Goal: Transaction & Acquisition: Book appointment/travel/reservation

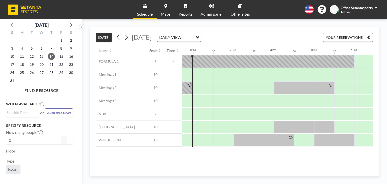
scroll to position [0, 483]
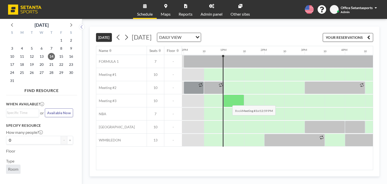
click at [229, 101] on div at bounding box center [234, 101] width 21 height 13
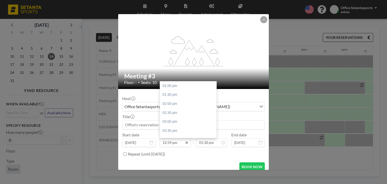
click at [185, 142] on icon at bounding box center [187, 143] width 4 height 4
click at [169, 105] on div "02:00 pm" at bounding box center [189, 103] width 59 height 9
type input "02:00 pm"
type input "02:30 pm"
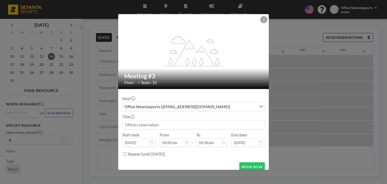
click at [169, 127] on input at bounding box center [194, 125] width 142 height 9
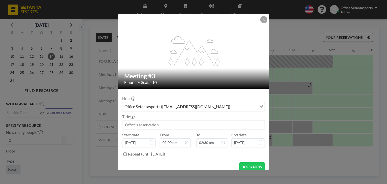
scroll to position [0, 545]
type input "უშო"
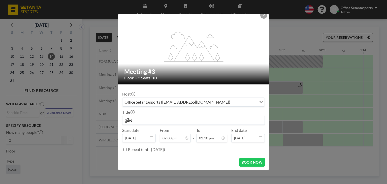
scroll to position [18, 0]
drag, startPoint x: 143, startPoint y: 119, endPoint x: 83, endPoint y: 120, distance: 59.3
click at [83, 120] on div "flex-grow: 1.2; Meeting #3 Floor: - • Seats: 10 Host Office Setantasports ([EMA…" at bounding box center [193, 92] width 387 height 184
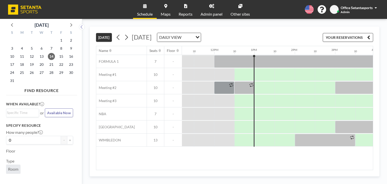
scroll to position [0, 441]
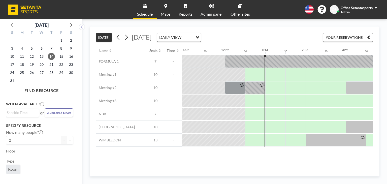
click at [258, 68] on div at bounding box center [255, 61] width 20 height 12
click at [269, 78] on div at bounding box center [276, 74] width 20 height 13
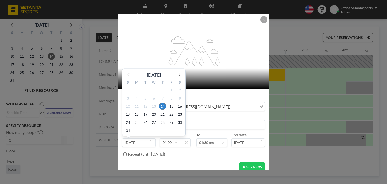
scroll to position [242, 0]
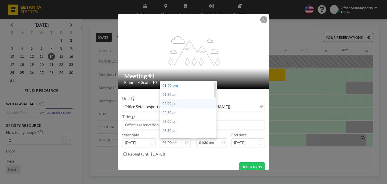
click at [168, 105] on div "02:00 pm" at bounding box center [189, 103] width 59 height 9
type input "02:00 pm"
type input "02:30 pm"
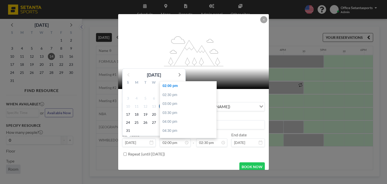
scroll to position [0, 545]
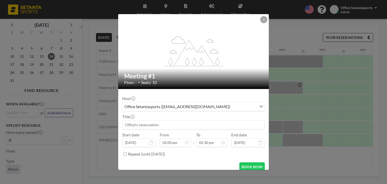
click at [176, 125] on input at bounding box center [194, 125] width 142 height 9
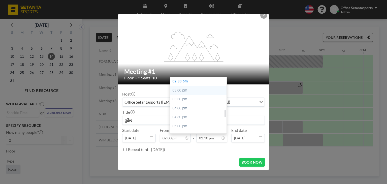
scroll to position [210, 0]
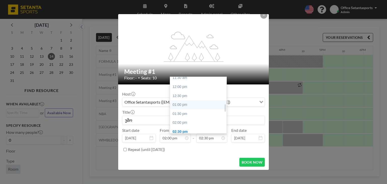
type input "უშო"
click at [179, 106] on div "01:00 pm" at bounding box center [199, 104] width 59 height 9
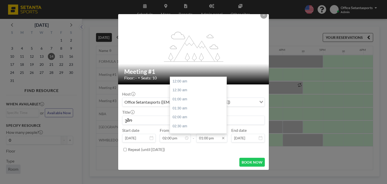
scroll to position [234, 0]
click at [181, 99] on div "02:00 pm" at bounding box center [199, 99] width 59 height 9
click at [180, 101] on div "03:00 pm" at bounding box center [199, 99] width 59 height 9
type input "03:00 pm"
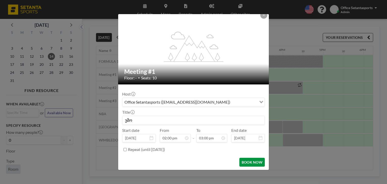
click at [251, 161] on button "BOOK NOW" at bounding box center [252, 162] width 25 height 9
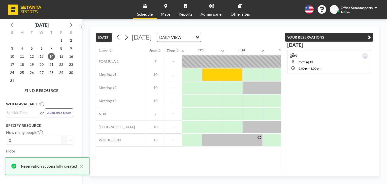
click at [365, 56] on icon at bounding box center [366, 55] width 2 height 3
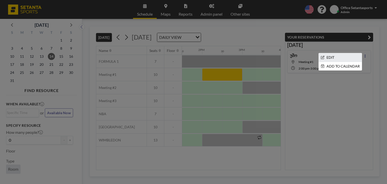
click at [338, 57] on li "EDIT" at bounding box center [340, 57] width 43 height 9
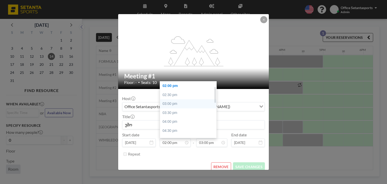
scroll to position [0, 0]
click at [170, 85] on div "01:00 pm" at bounding box center [189, 85] width 59 height 9
type input "01:00 pm"
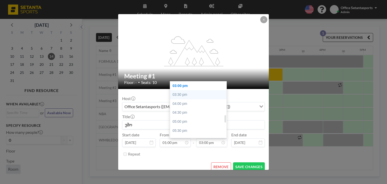
scroll to position [244, 0]
click at [178, 91] on div "02:00 pm" at bounding box center [199, 93] width 59 height 9
type input "02:00 pm"
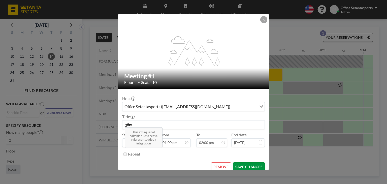
scroll to position [251, 0]
click at [246, 165] on button "SAVE CHANGES" at bounding box center [249, 166] width 32 height 9
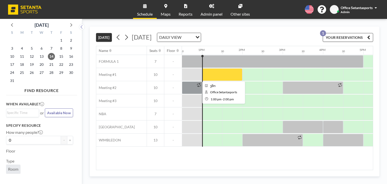
click at [226, 73] on div at bounding box center [222, 74] width 40 height 13
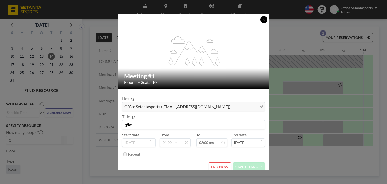
click at [266, 19] on button at bounding box center [264, 19] width 7 height 7
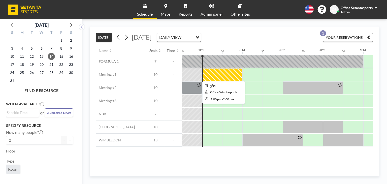
click at [209, 72] on div at bounding box center [222, 74] width 40 height 13
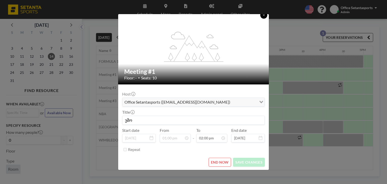
click at [263, 18] on button at bounding box center [264, 15] width 7 height 7
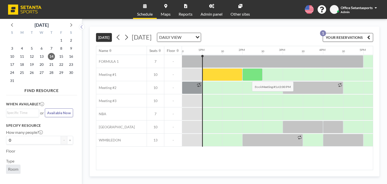
click at [248, 77] on div at bounding box center [253, 74] width 20 height 13
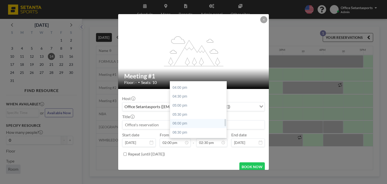
scroll to position [311, 0]
click at [179, 133] on div "08:00 pm" at bounding box center [199, 134] width 59 height 9
type input "08:00 pm"
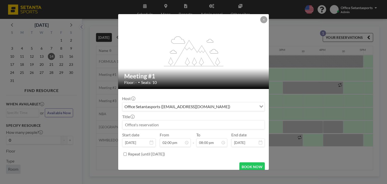
scroll to position [359, 0]
click at [172, 126] on input at bounding box center [194, 125] width 142 height 9
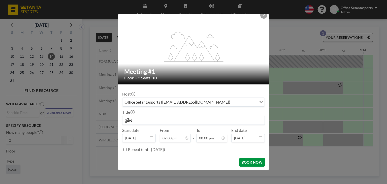
type input "უშო"
click at [250, 163] on button "BOOK NOW" at bounding box center [252, 162] width 25 height 9
